Goal: Task Accomplishment & Management: Use online tool/utility

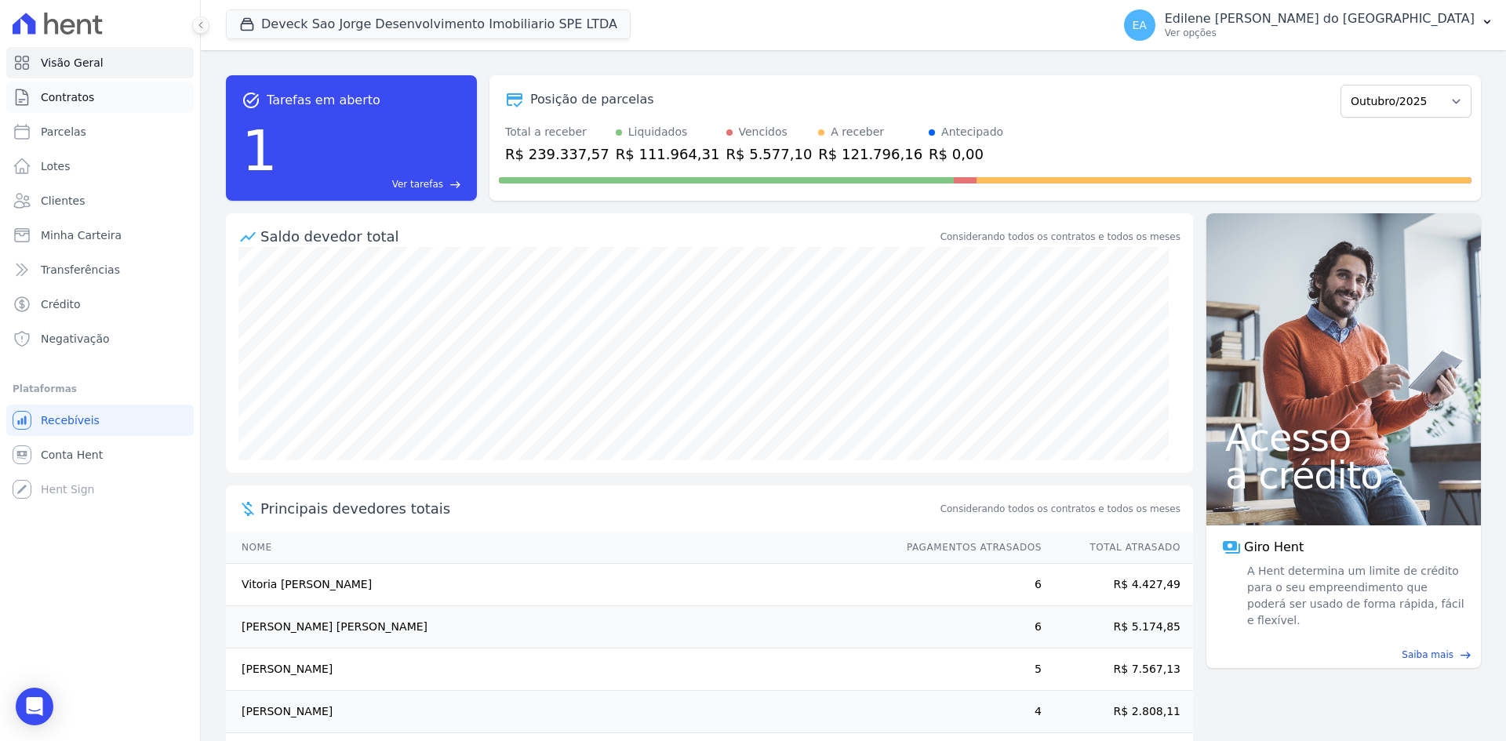
click at [61, 96] on span "Contratos" at bounding box center [67, 97] width 53 height 16
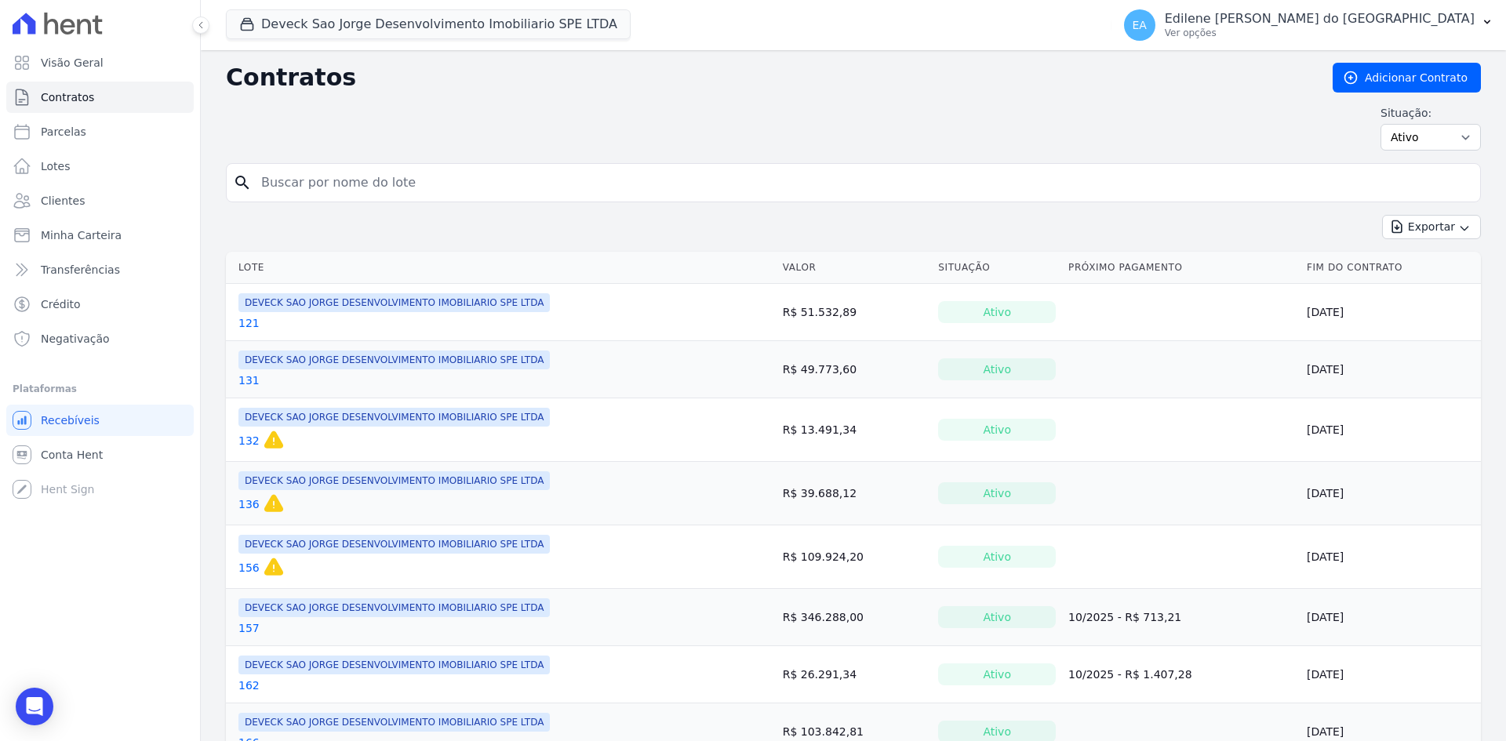
click at [342, 180] on input "search" at bounding box center [863, 182] width 1222 height 31
type input "156"
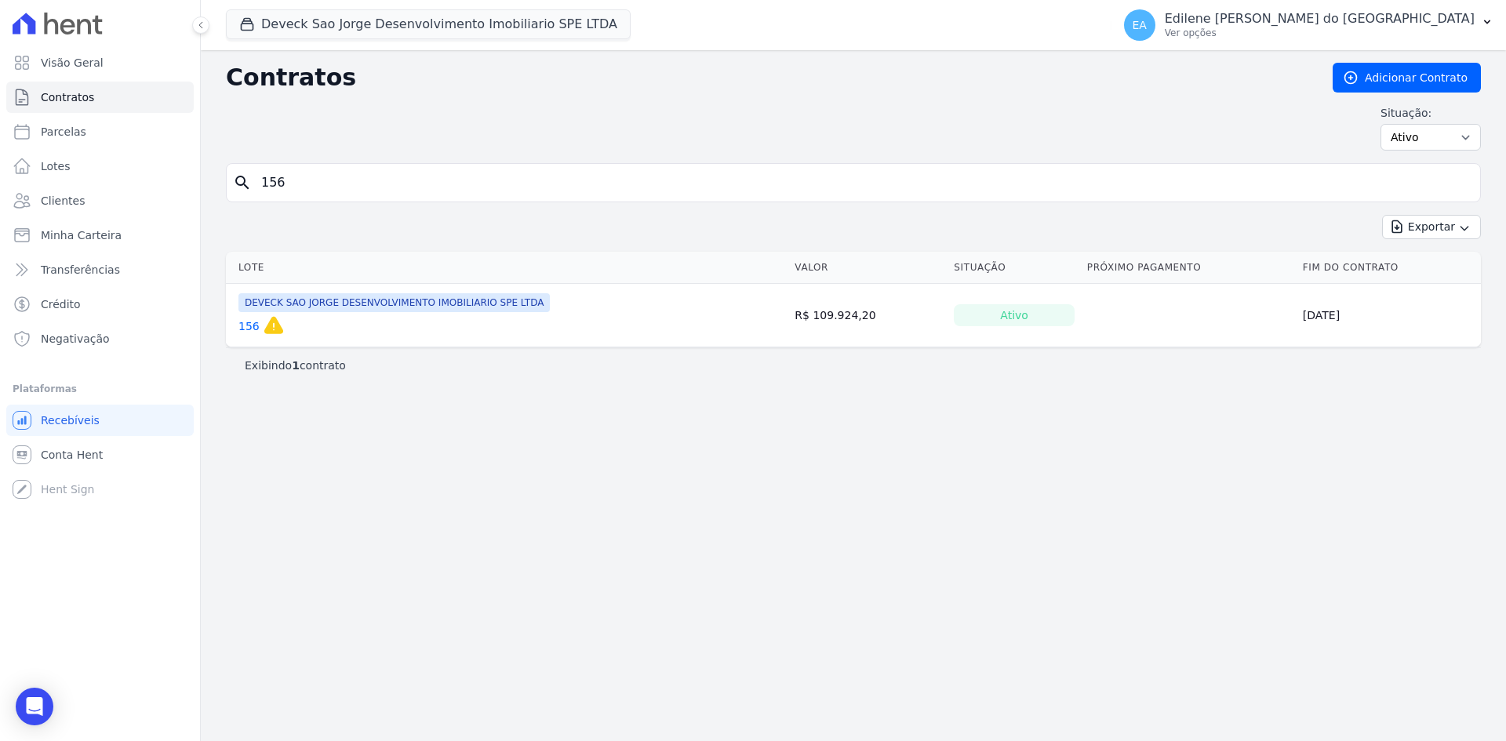
click at [241, 327] on link "156" at bounding box center [248, 326] width 21 height 16
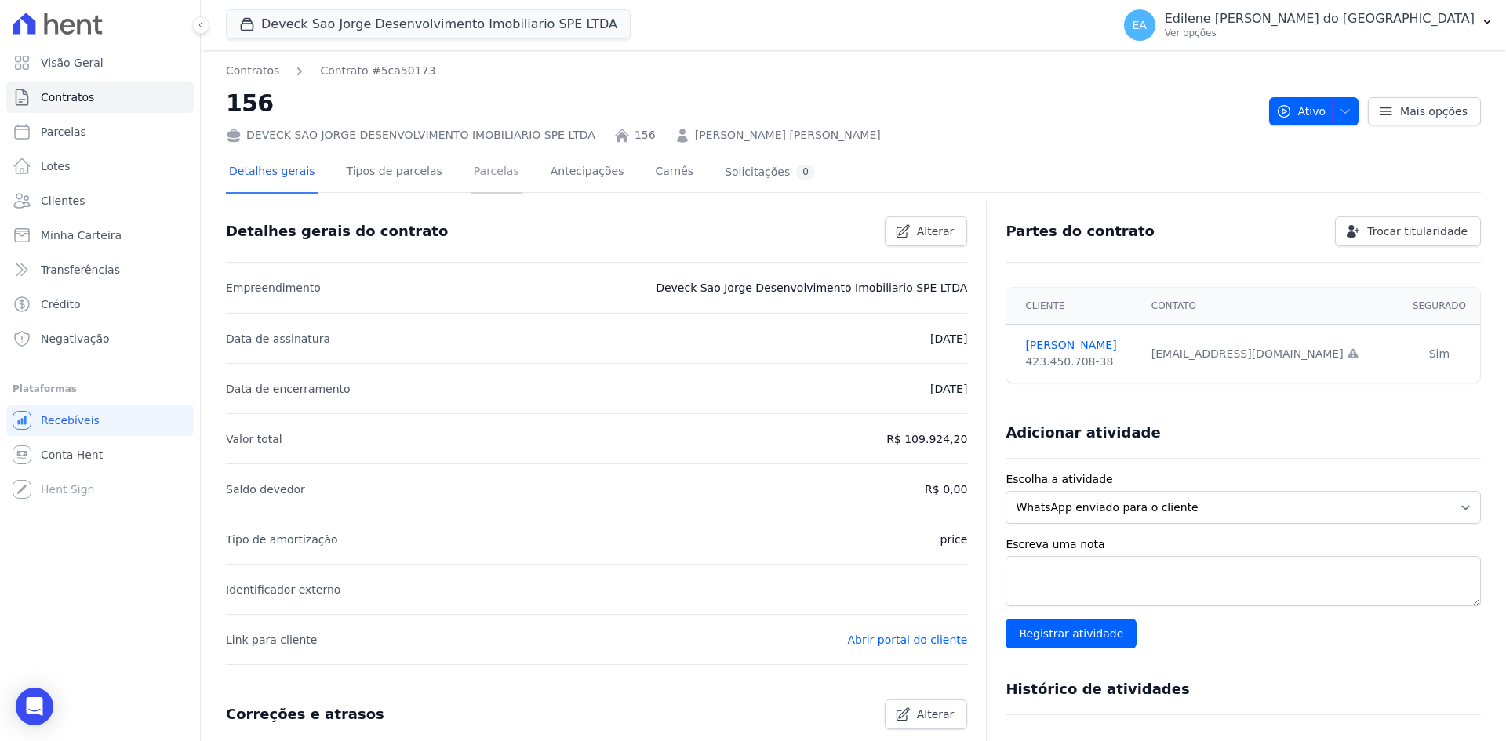
click at [479, 170] on link "Parcelas" at bounding box center [497, 173] width 52 height 42
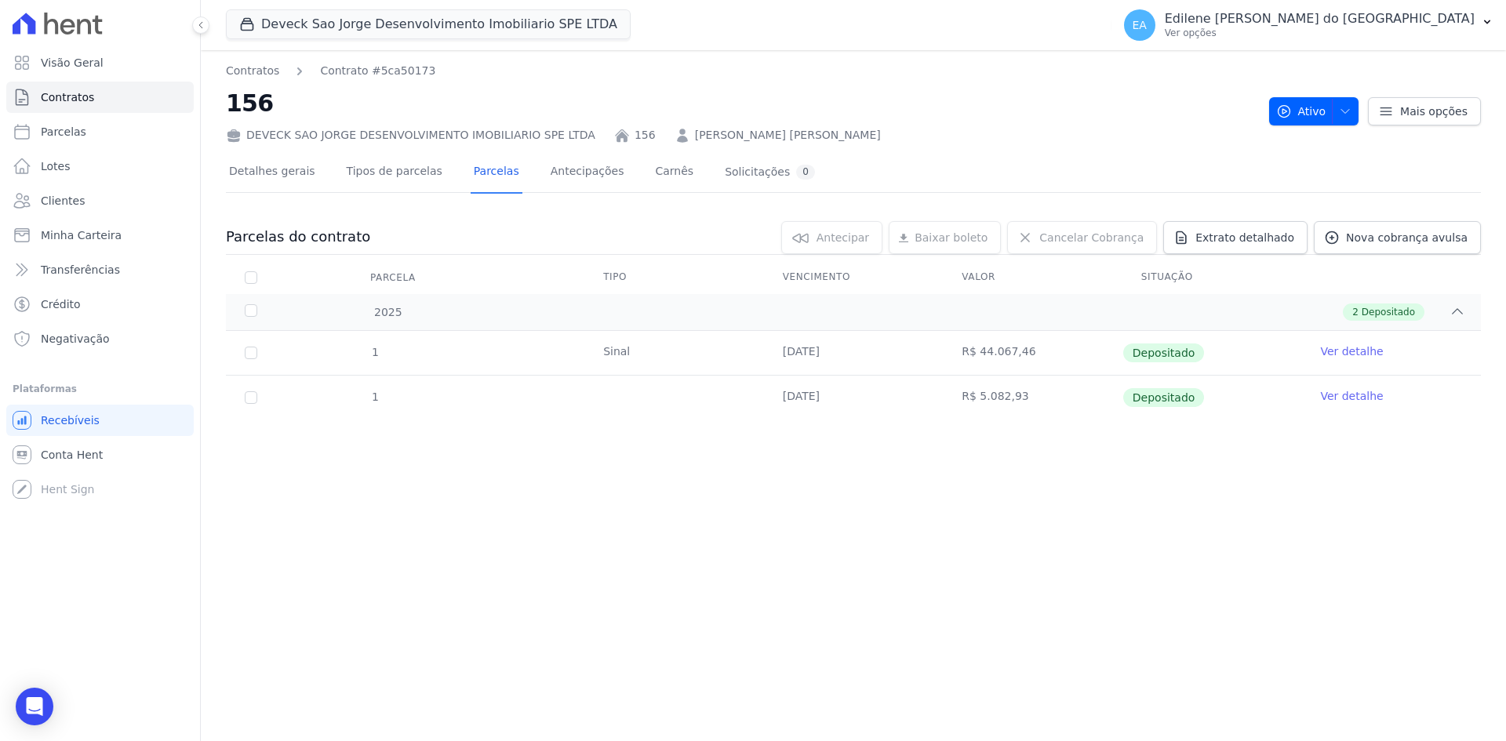
click at [1339, 394] on link "Ver detalhe" at bounding box center [1351, 396] width 63 height 16
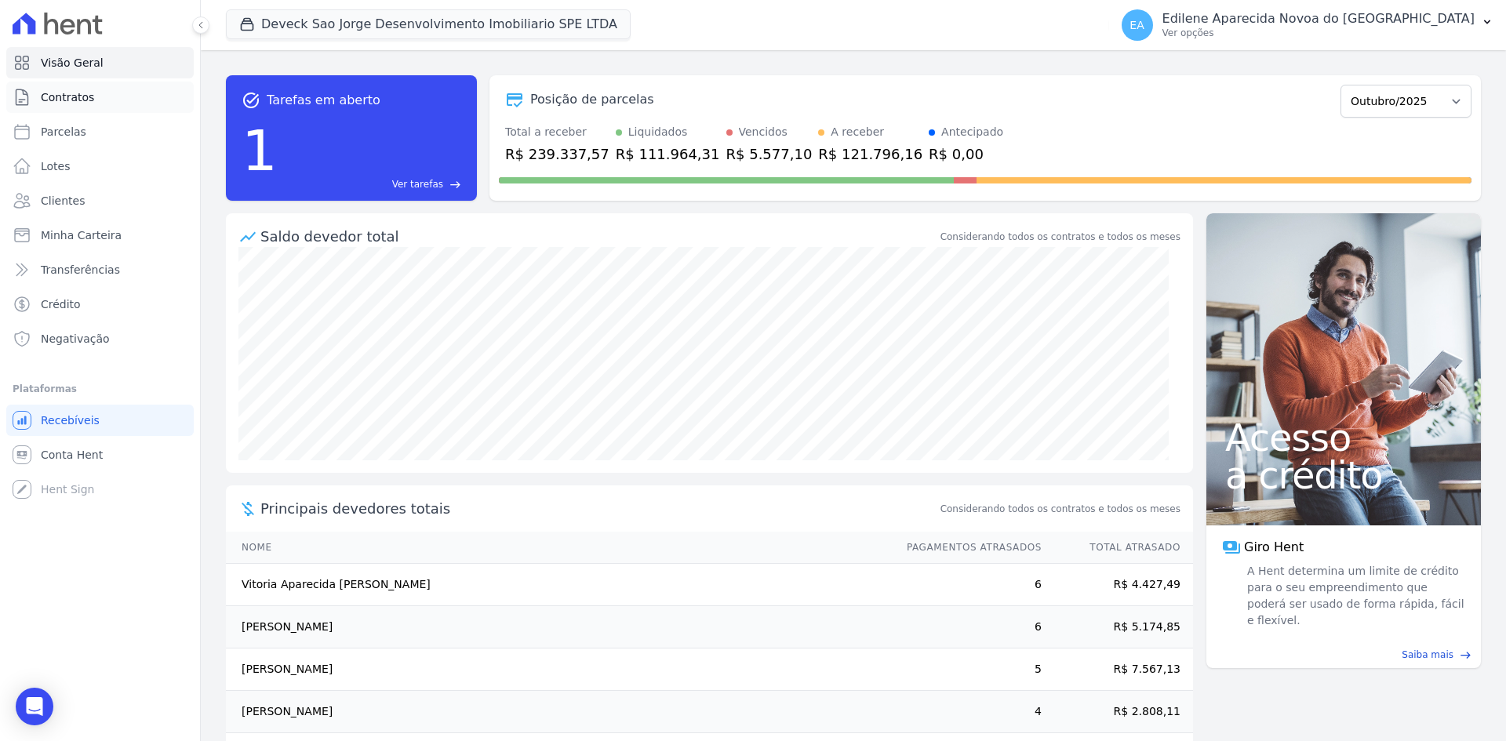
drag, startPoint x: 69, startPoint y: 97, endPoint x: 77, endPoint y: 100, distance: 8.2
click at [69, 97] on span "Contratos" at bounding box center [67, 97] width 53 height 16
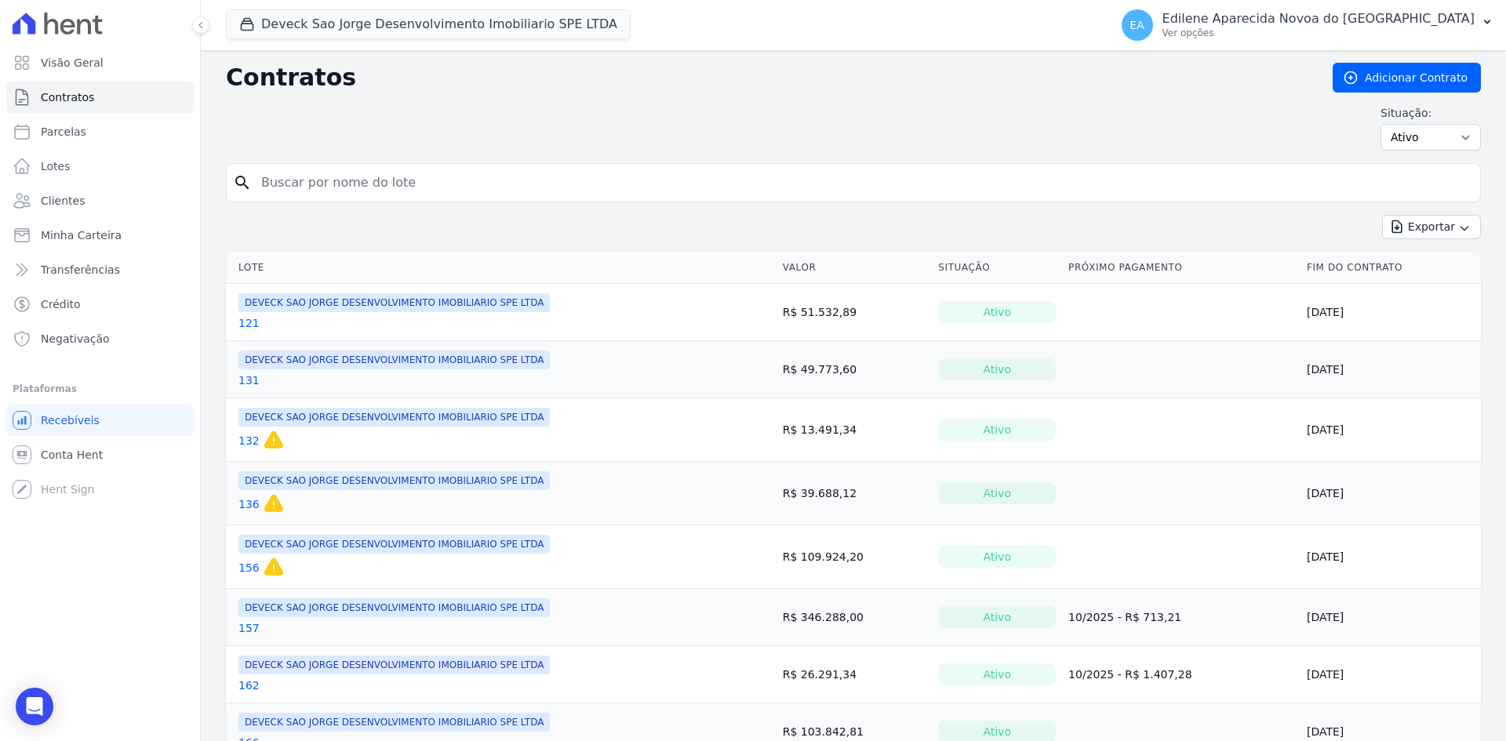
click at [391, 173] on input "search" at bounding box center [863, 182] width 1222 height 31
type input "156"
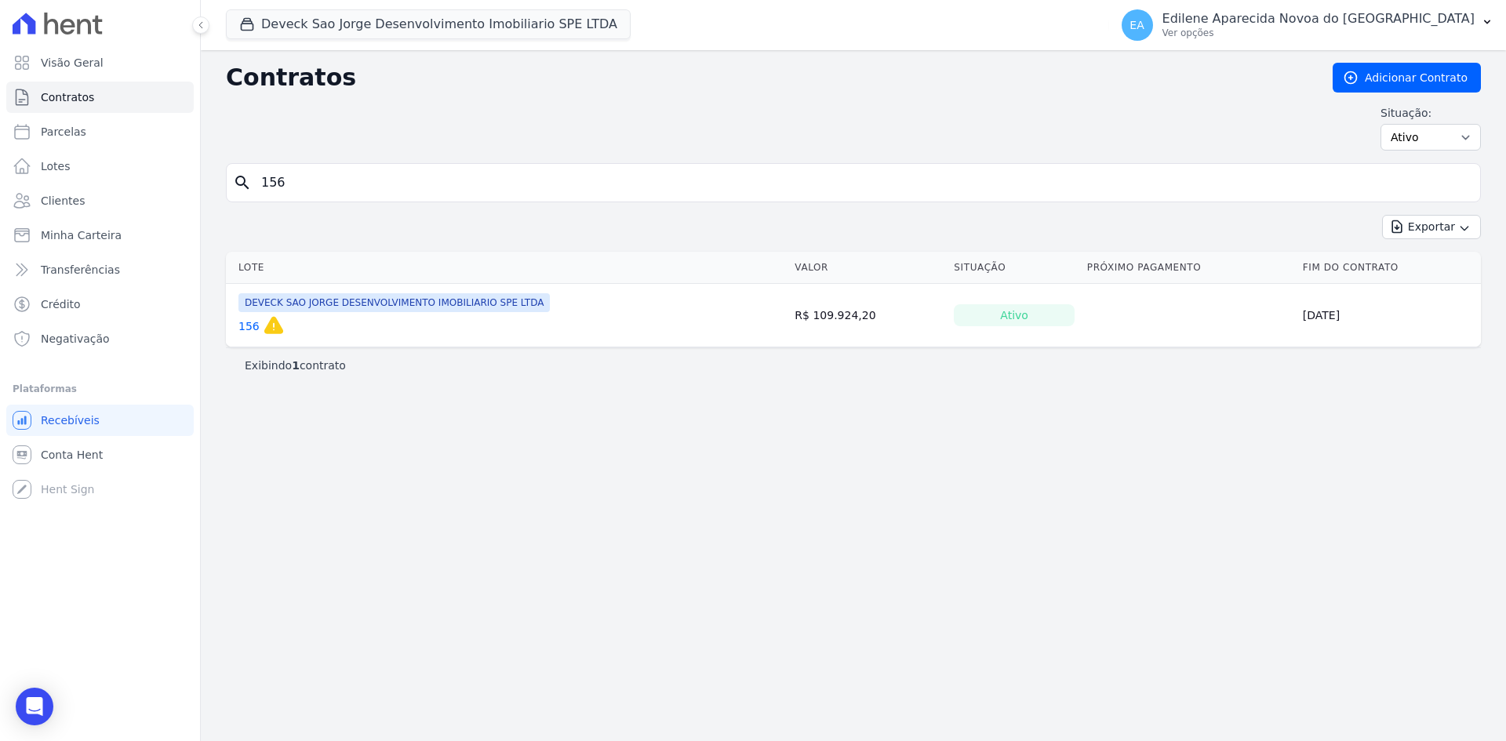
click at [248, 327] on link "156" at bounding box center [248, 326] width 21 height 16
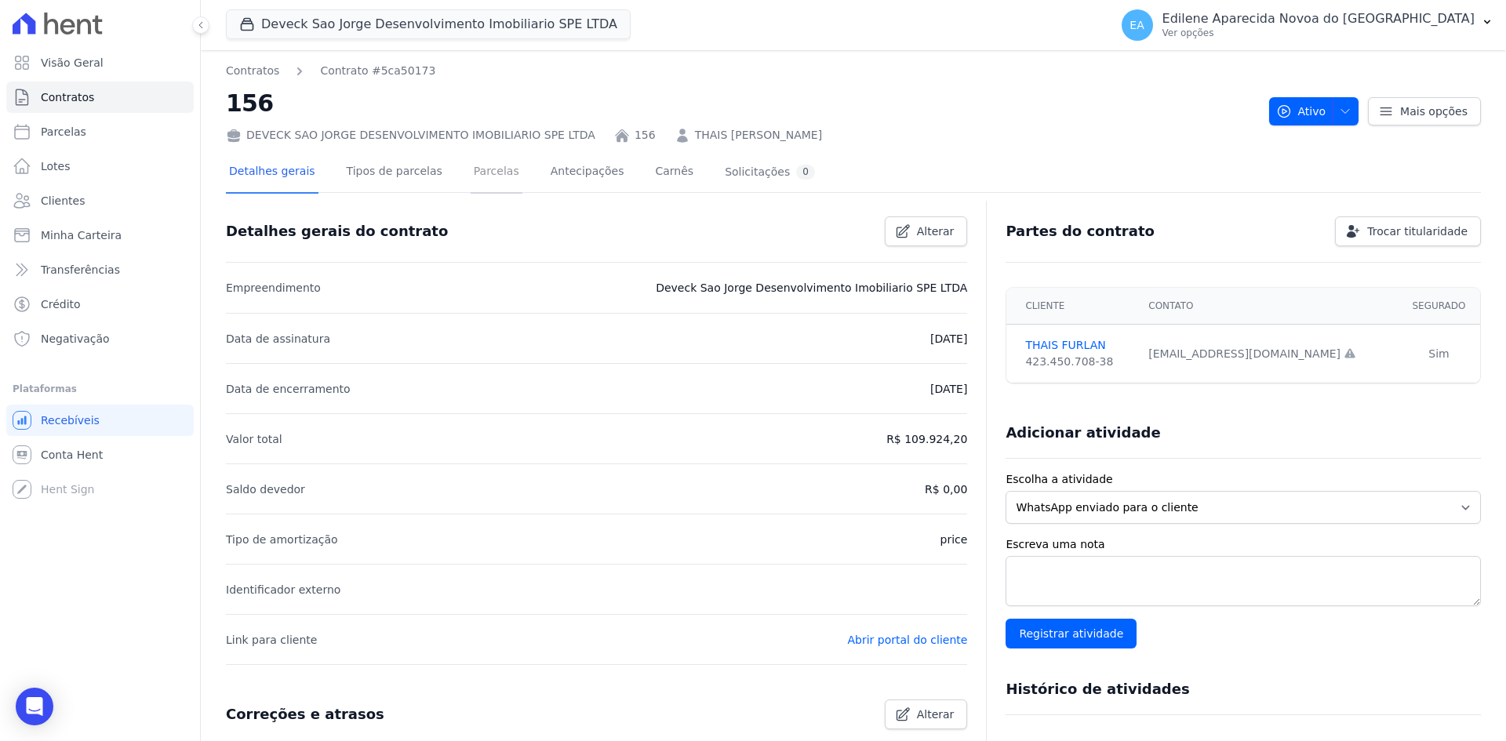
click at [471, 168] on link "Parcelas" at bounding box center [497, 173] width 52 height 42
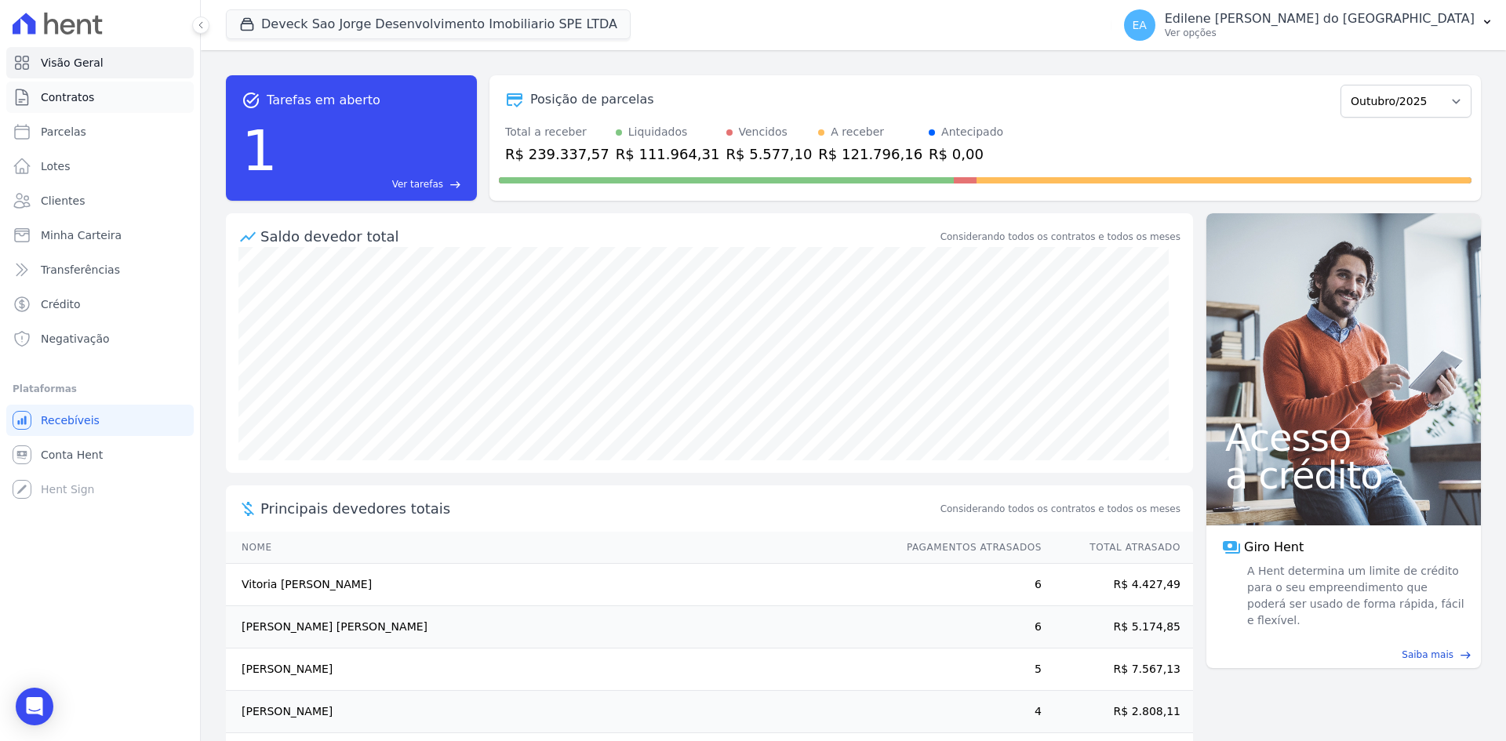
click at [71, 96] on span "Contratos" at bounding box center [67, 97] width 53 height 16
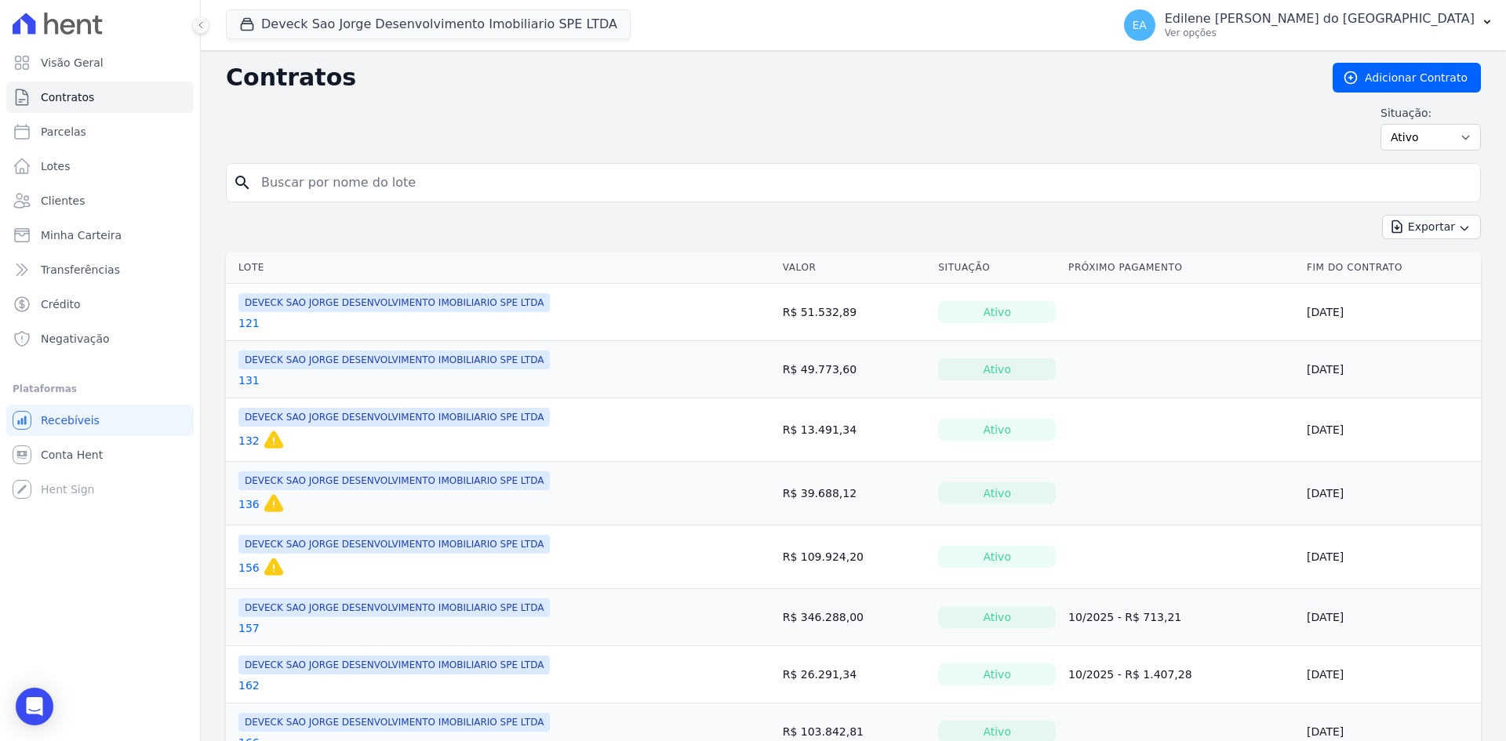
click at [337, 183] on input "search" at bounding box center [863, 182] width 1222 height 31
type input "131"
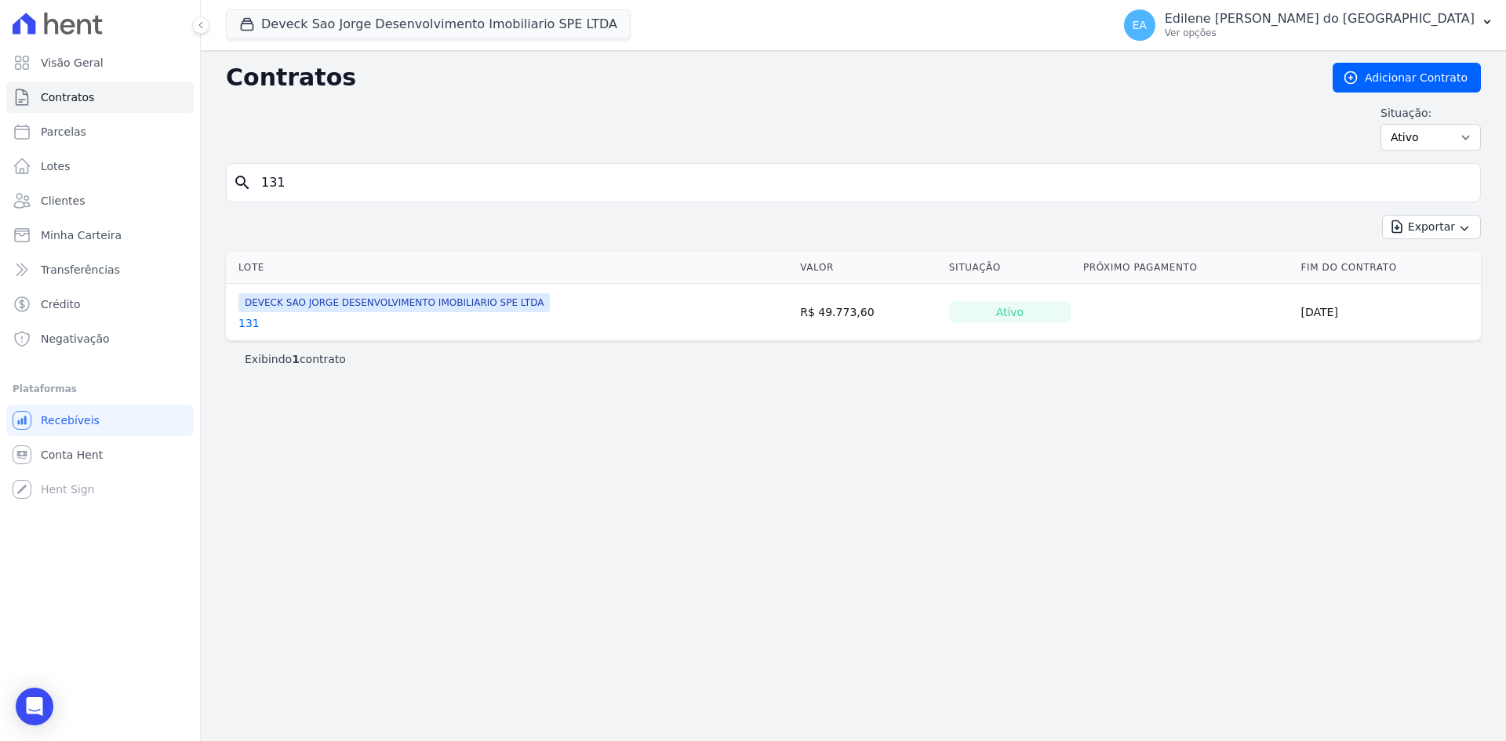
click at [251, 318] on link "131" at bounding box center [248, 323] width 21 height 16
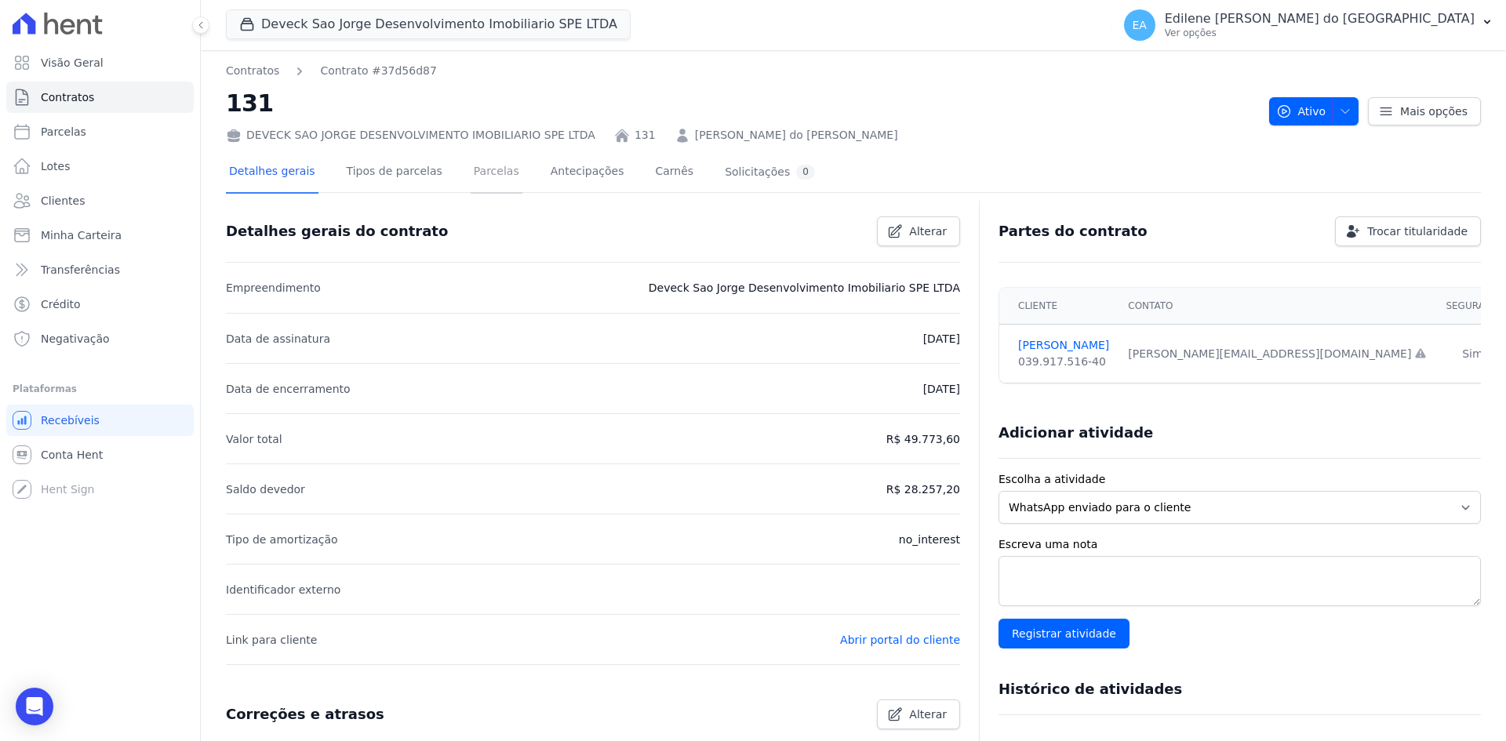
click at [479, 170] on link "Parcelas" at bounding box center [497, 173] width 52 height 42
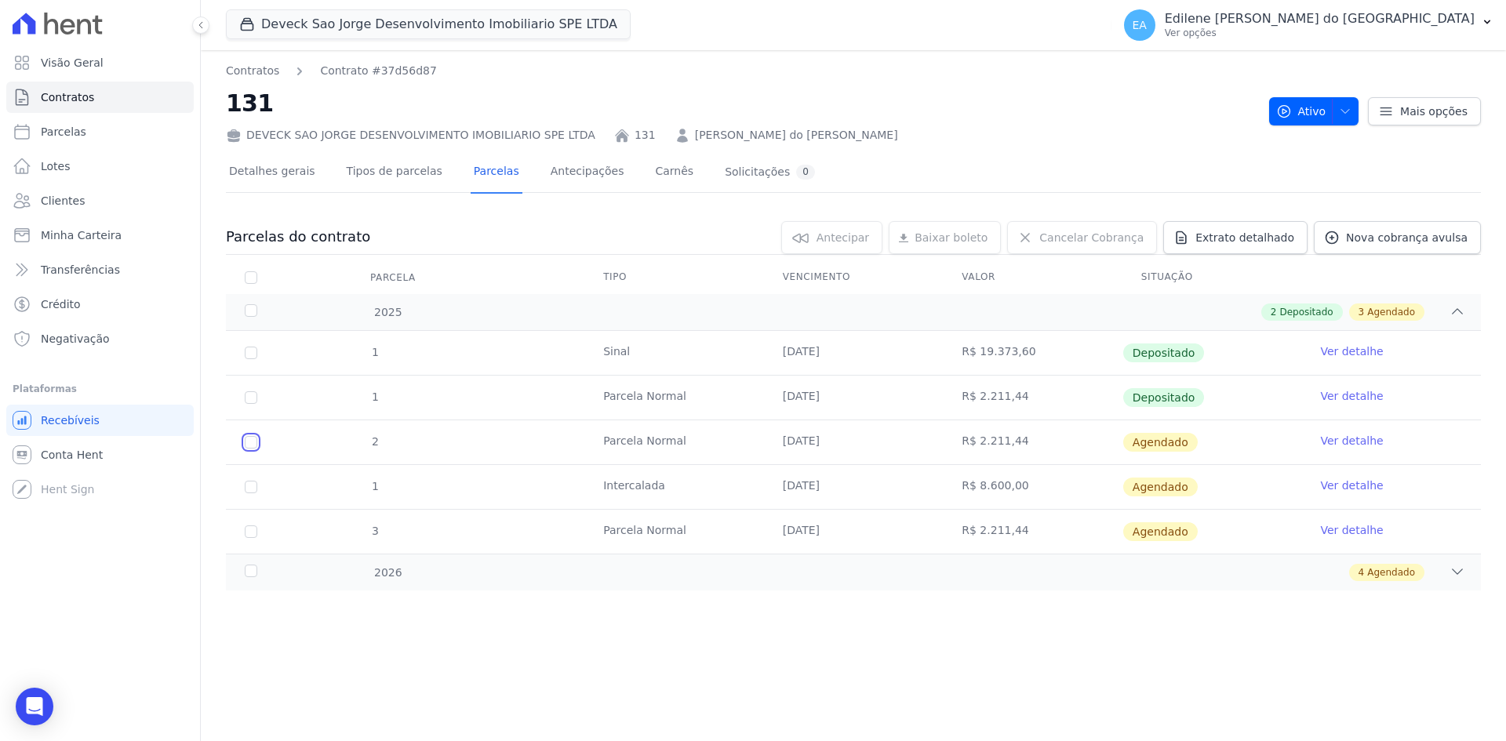
click at [251, 442] on input "checkbox" at bounding box center [251, 442] width 13 height 13
checkbox input "true"
click at [847, 238] on span "Antecipar" at bounding box center [820, 238] width 53 height 16
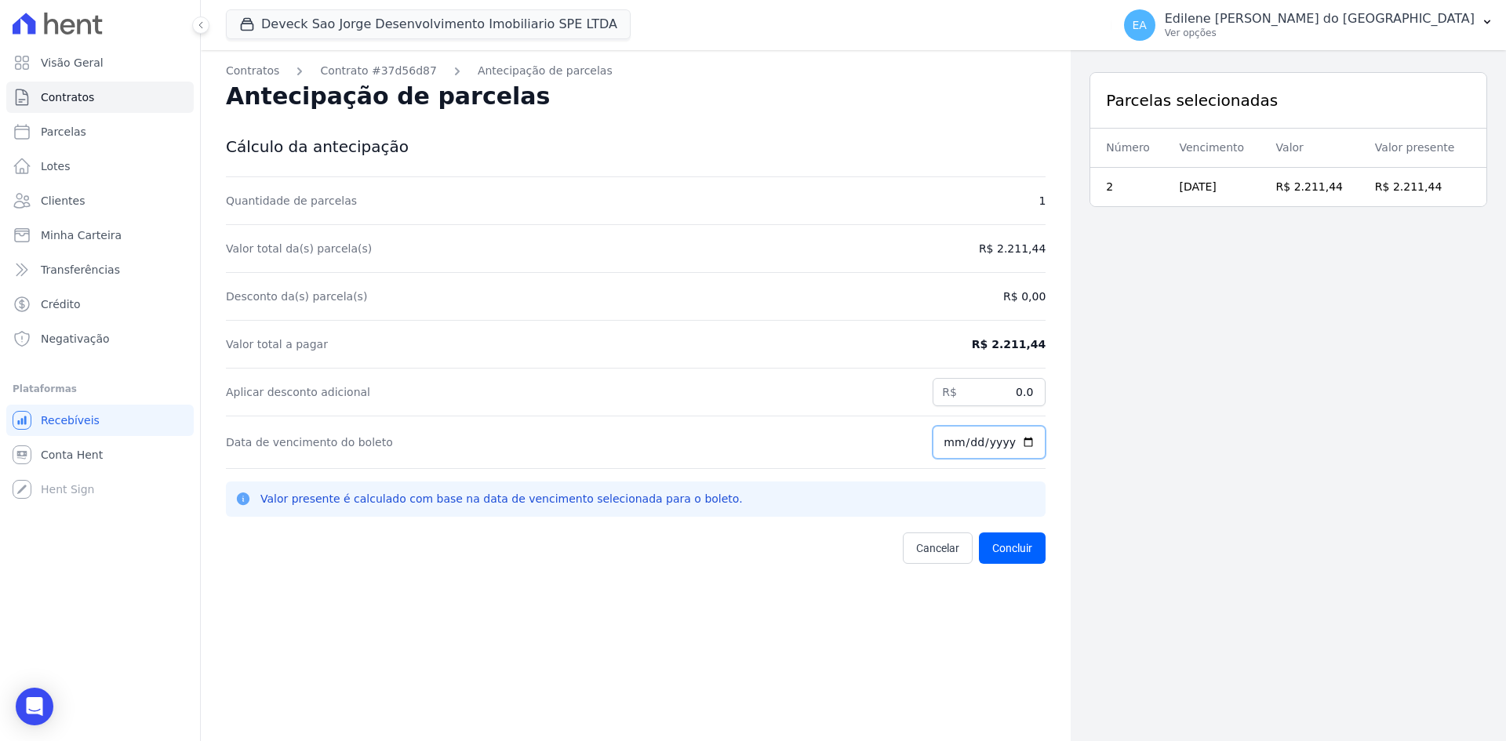
click at [967, 440] on input "[DATE]" at bounding box center [989, 442] width 113 height 33
type input "[DATE]"
click at [1009, 552] on button "Concluir" at bounding box center [1012, 548] width 67 height 31
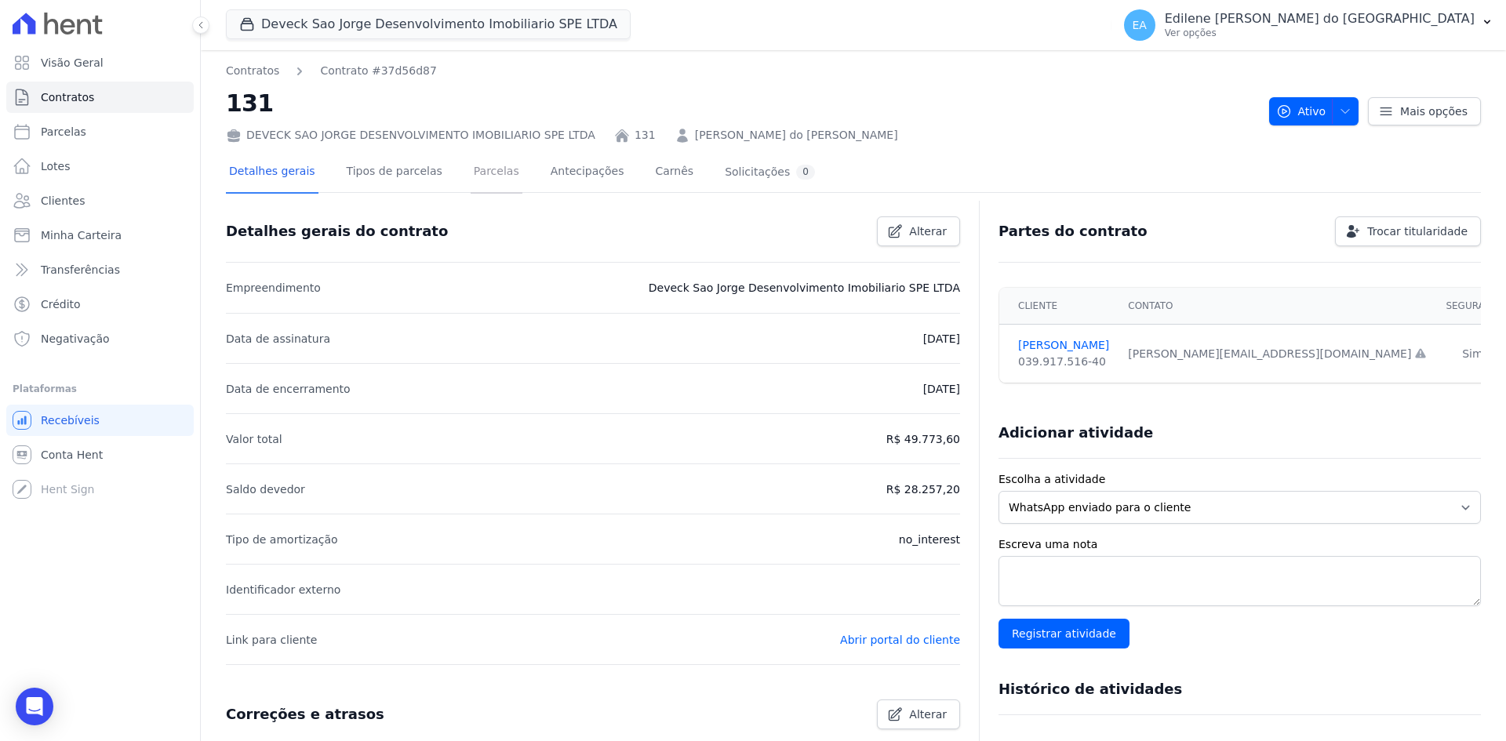
click at [485, 174] on link "Parcelas" at bounding box center [497, 173] width 52 height 42
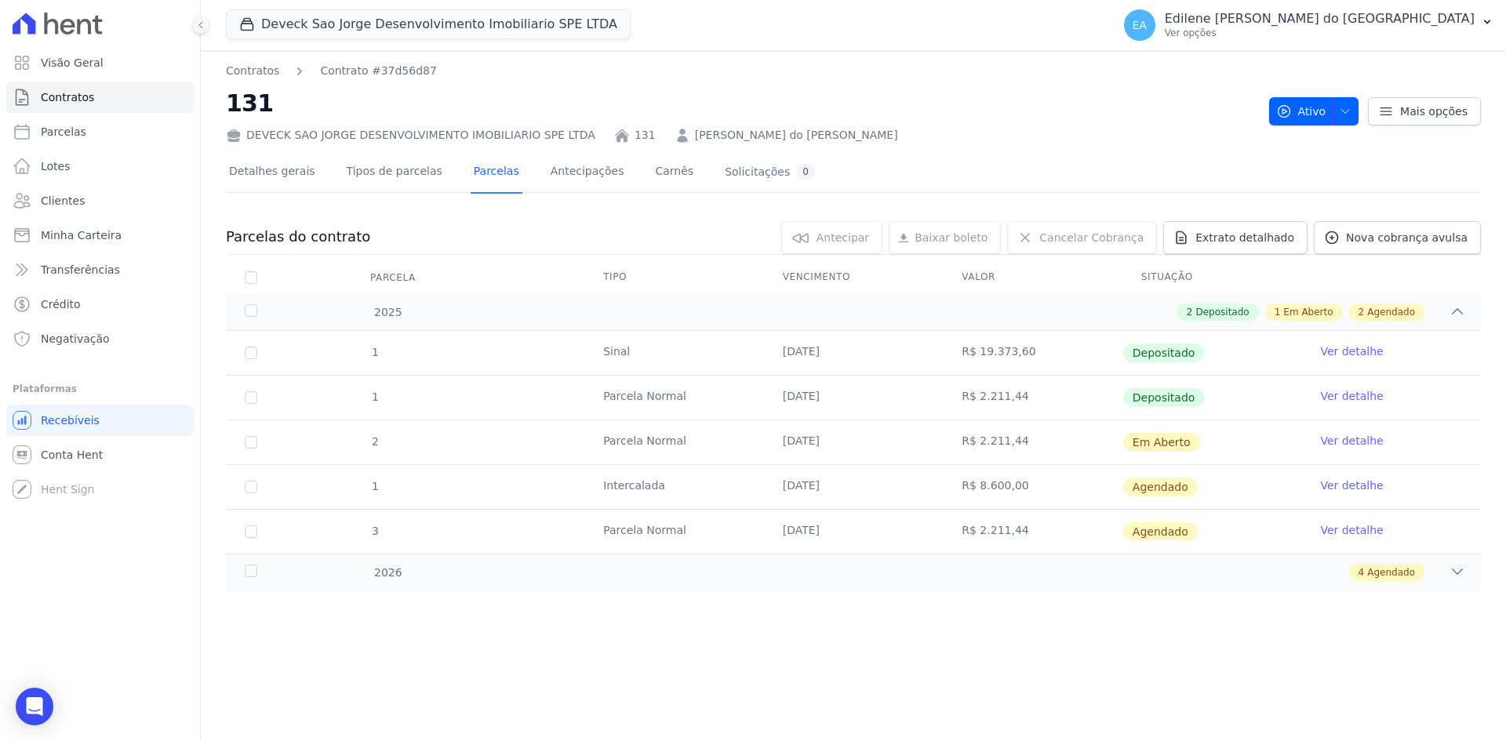
click at [1357, 444] on link "Ver detalhe" at bounding box center [1351, 441] width 63 height 16
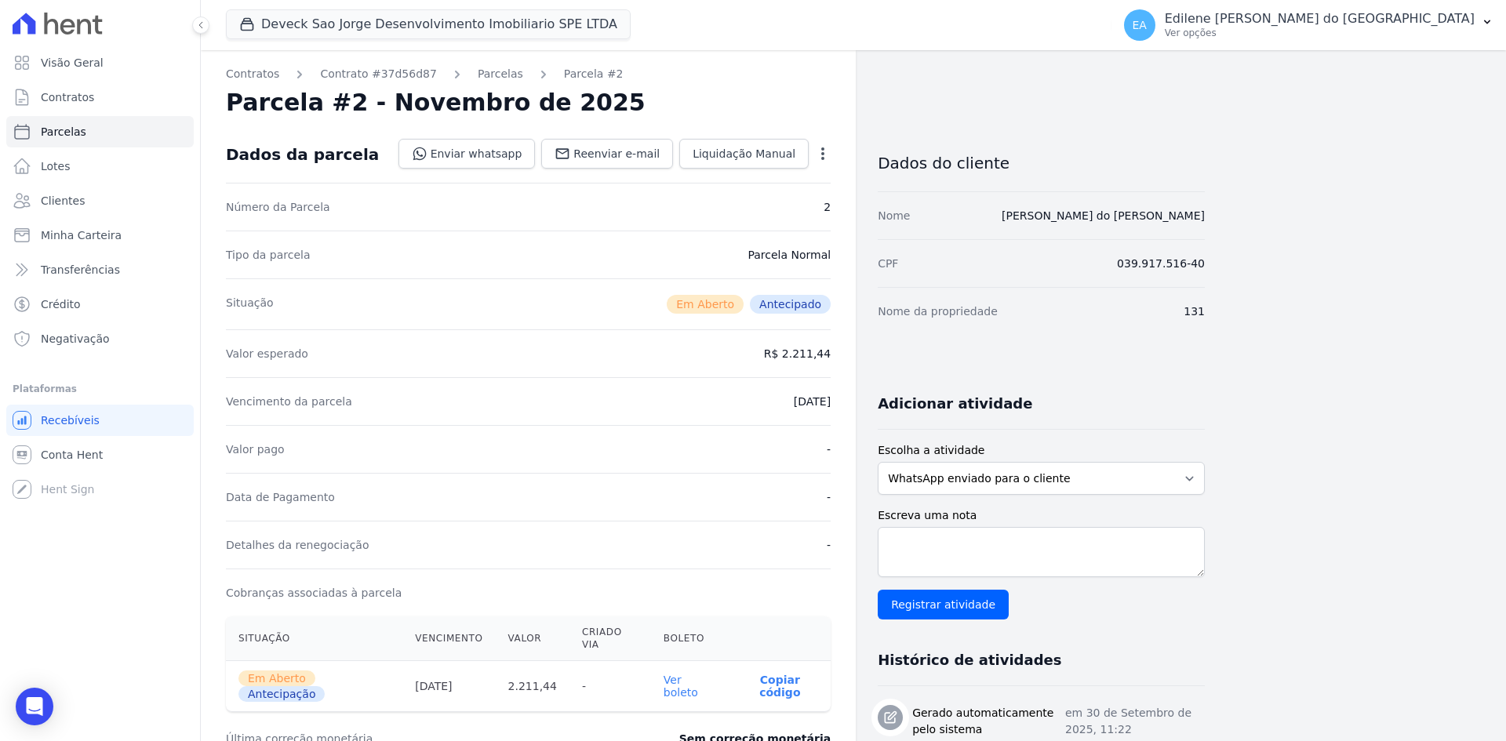
click at [696, 674] on link "Ver boleto" at bounding box center [681, 686] width 35 height 25
click at [683, 674] on link "Ver boleto" at bounding box center [681, 686] width 35 height 25
